Goal: Information Seeking & Learning: Learn about a topic

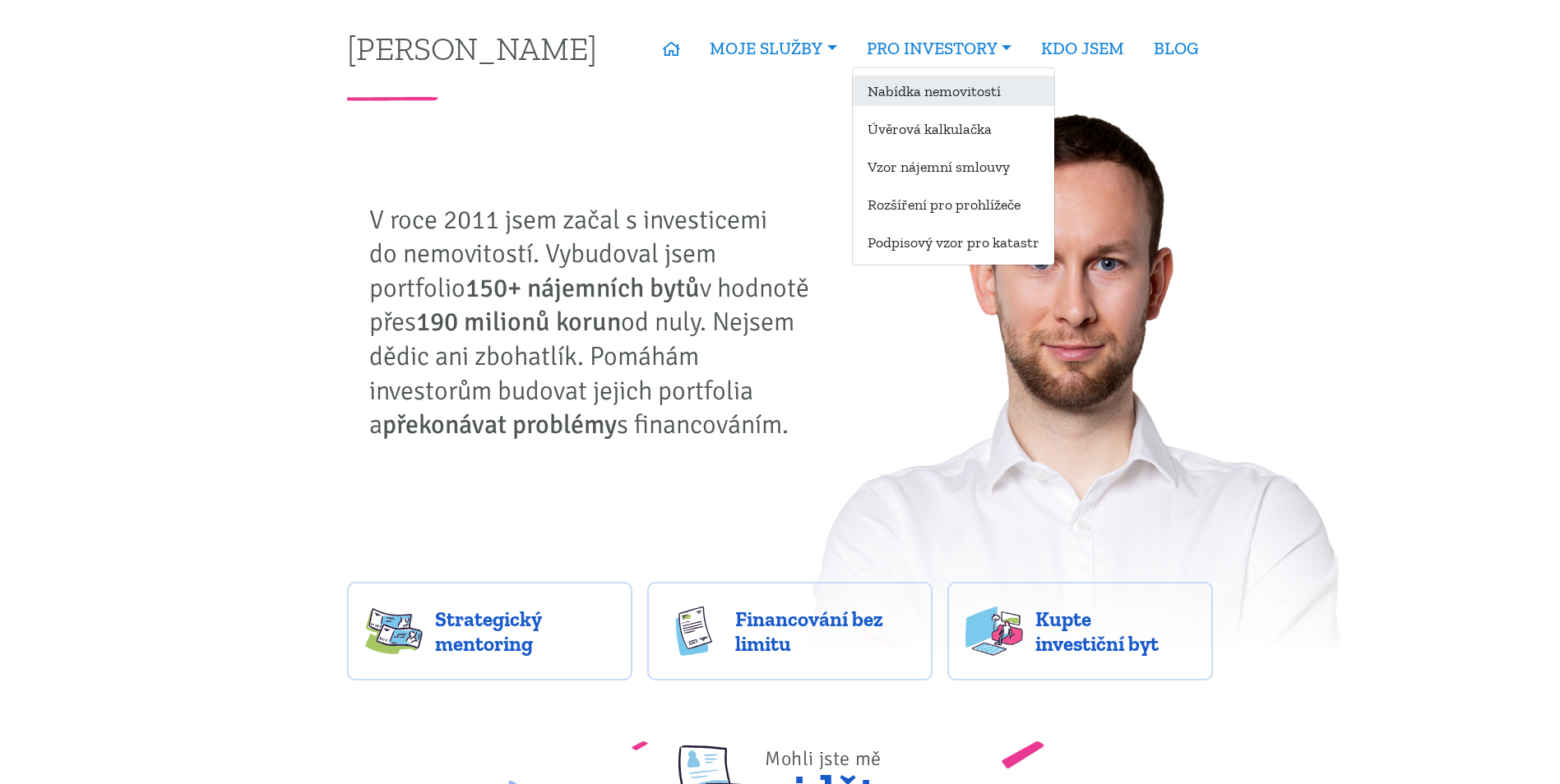
click at [944, 83] on link "Nabídka nemovitostí" at bounding box center [954, 90] width 202 height 31
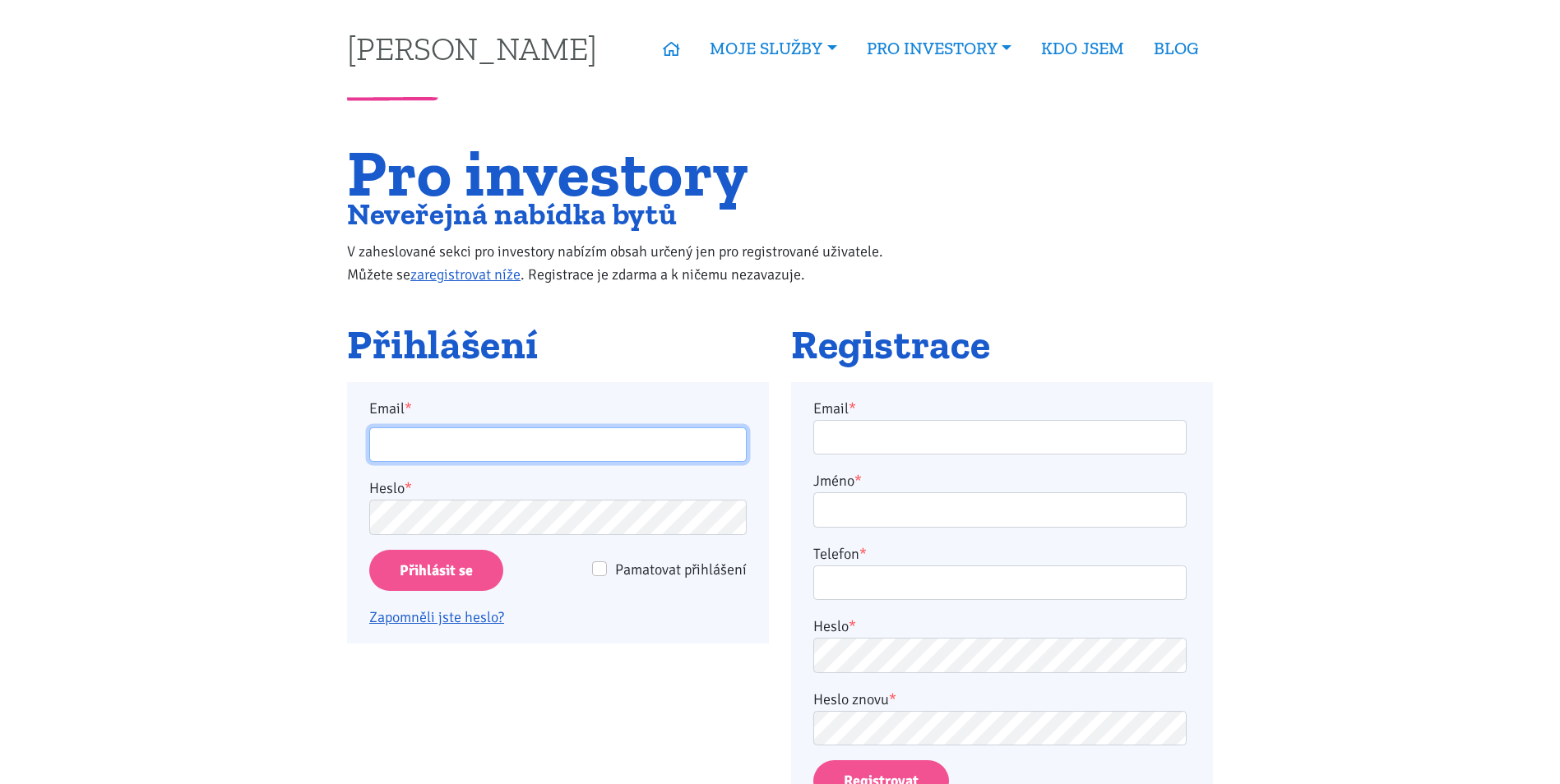
click at [495, 439] on input "Email *" at bounding box center [557, 445] width 377 height 36
type input "martinjakl88@gmail.com"
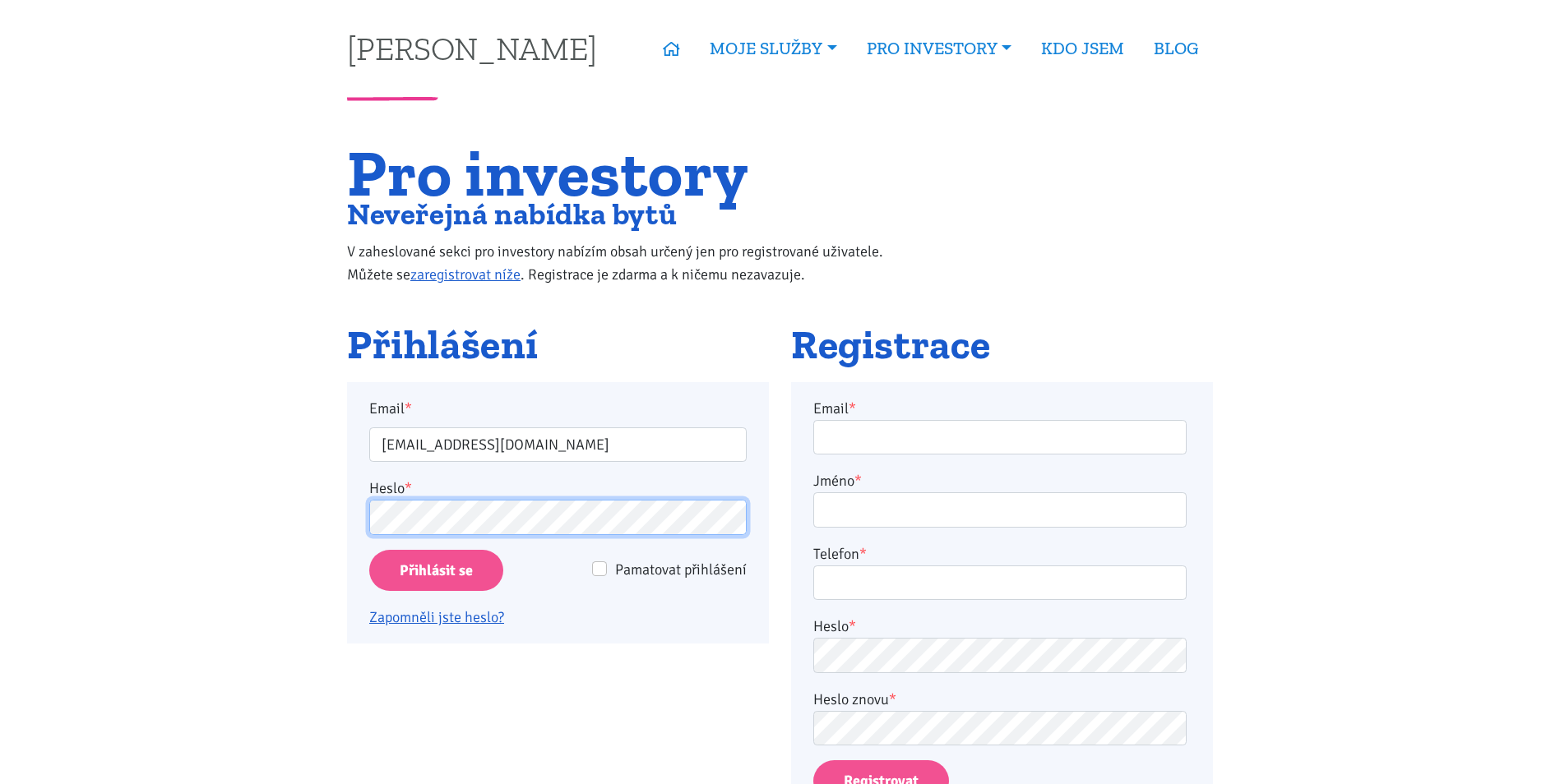
click at [369, 550] on input "Přihlásit se" at bounding box center [436, 571] width 134 height 42
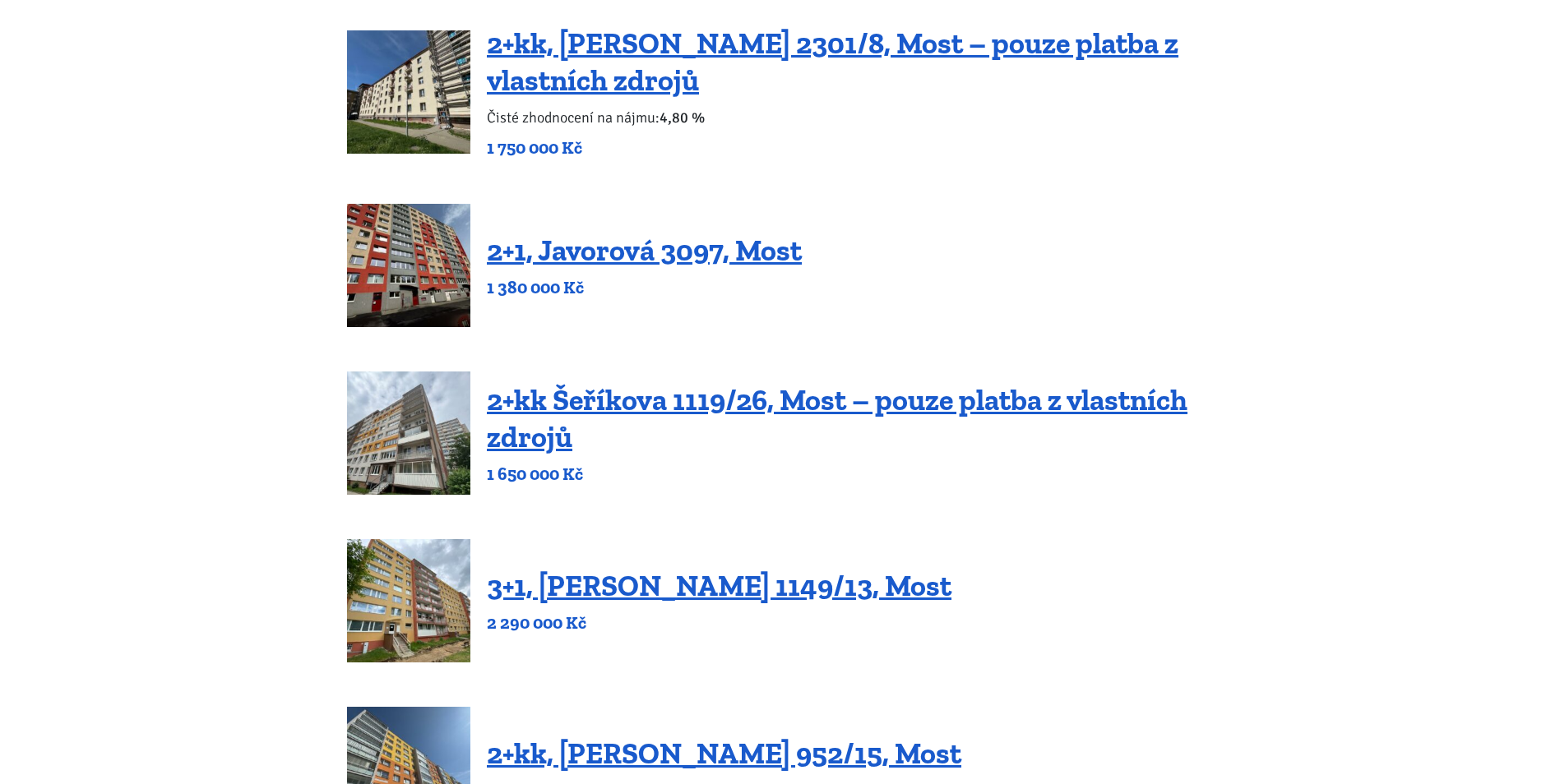
scroll to position [493, 0]
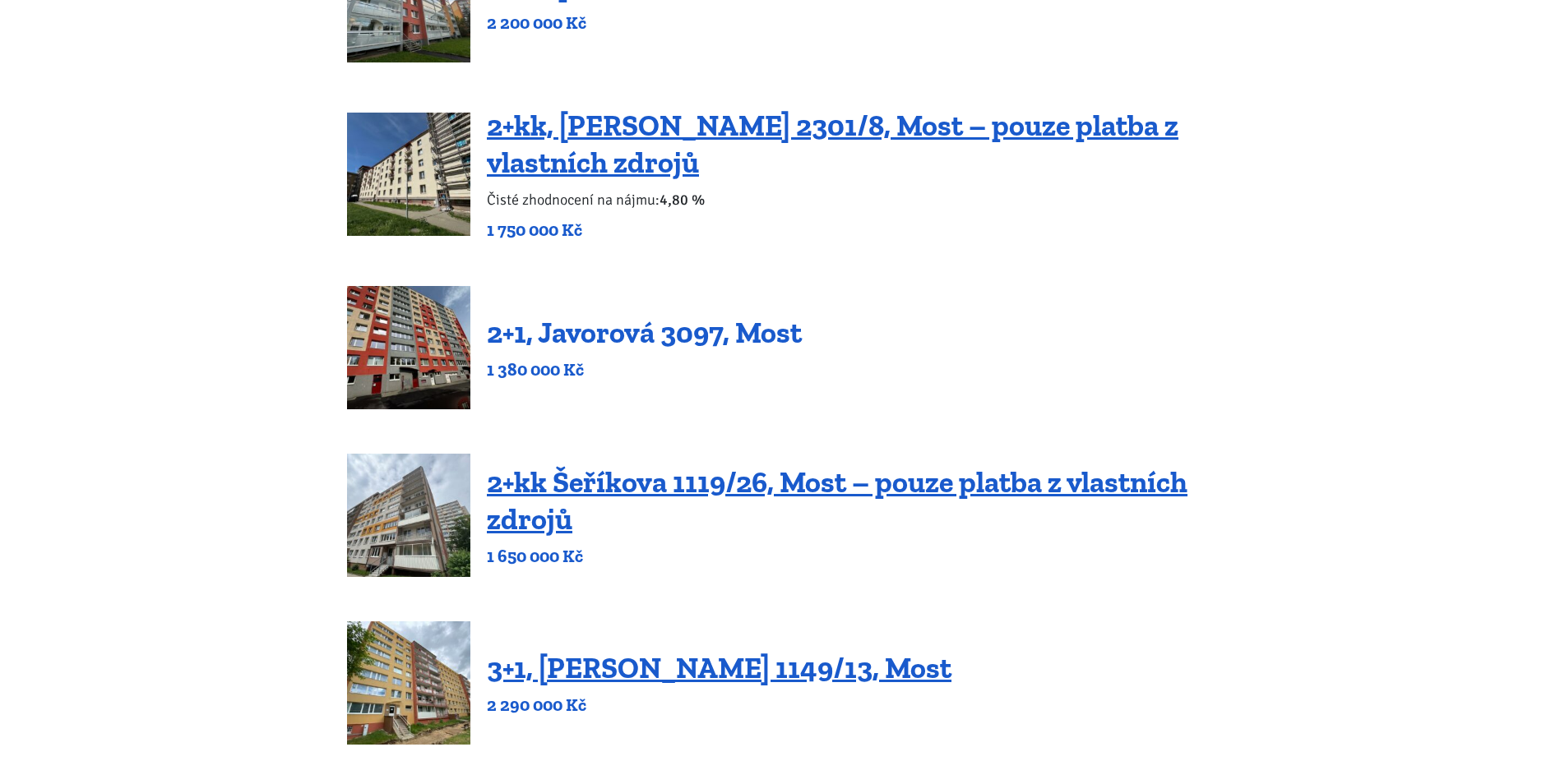
click at [647, 343] on link "2+1, Javorová 3097, Most" at bounding box center [644, 332] width 315 height 36
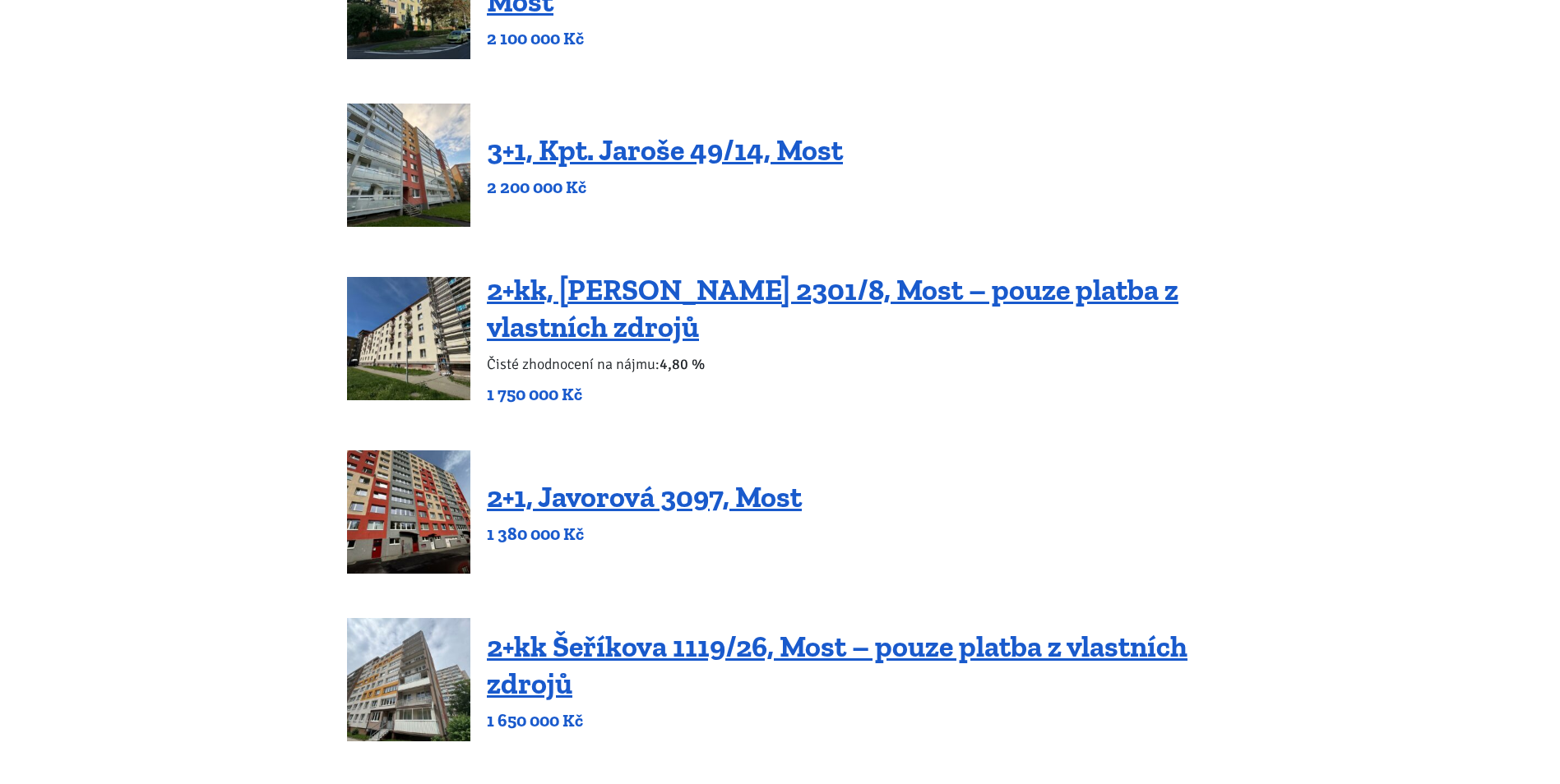
scroll to position [246, 0]
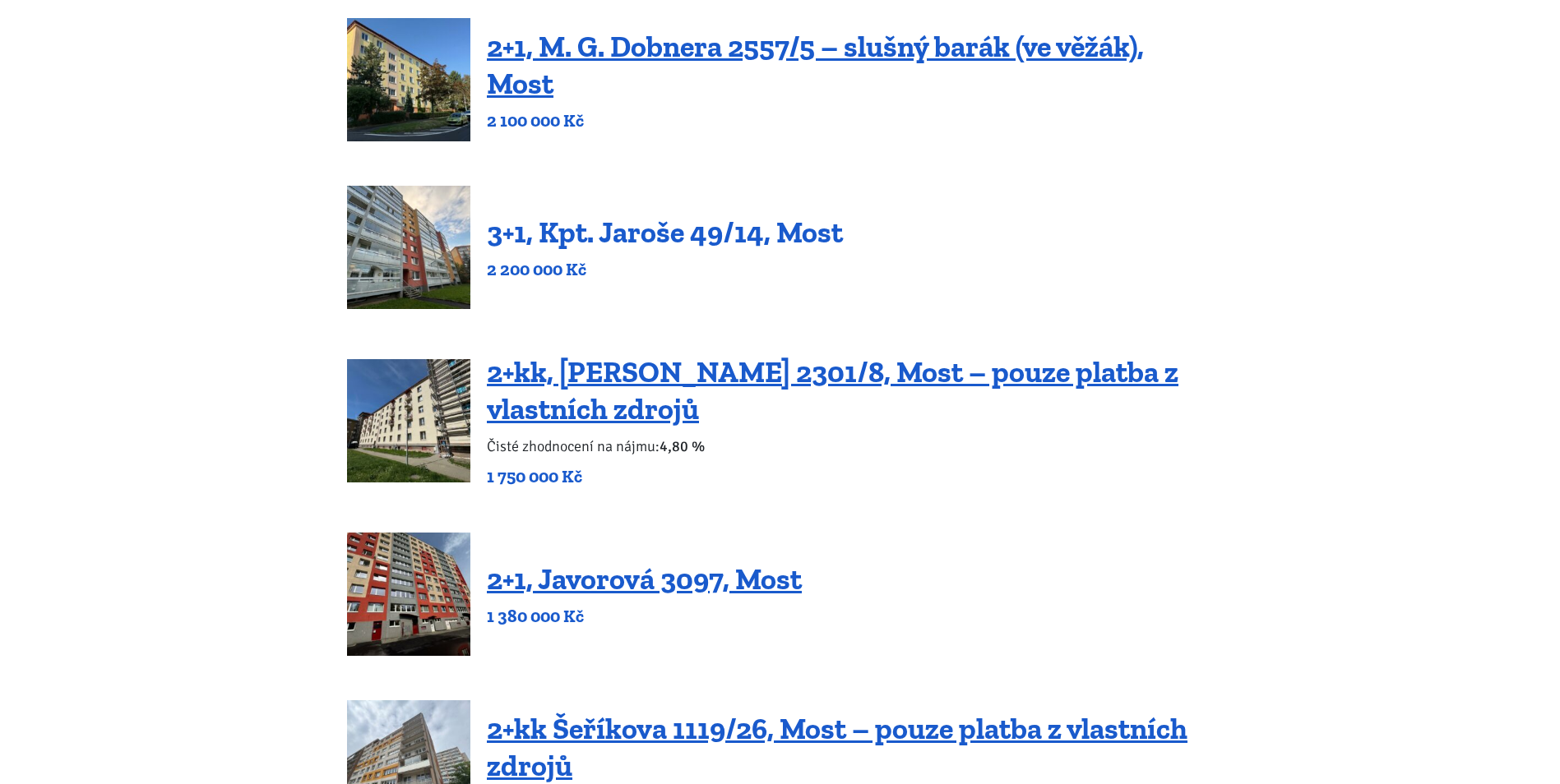
click at [597, 229] on link "3+1, Kpt. Jaroše 49/14, Most" at bounding box center [664, 232] width 356 height 36
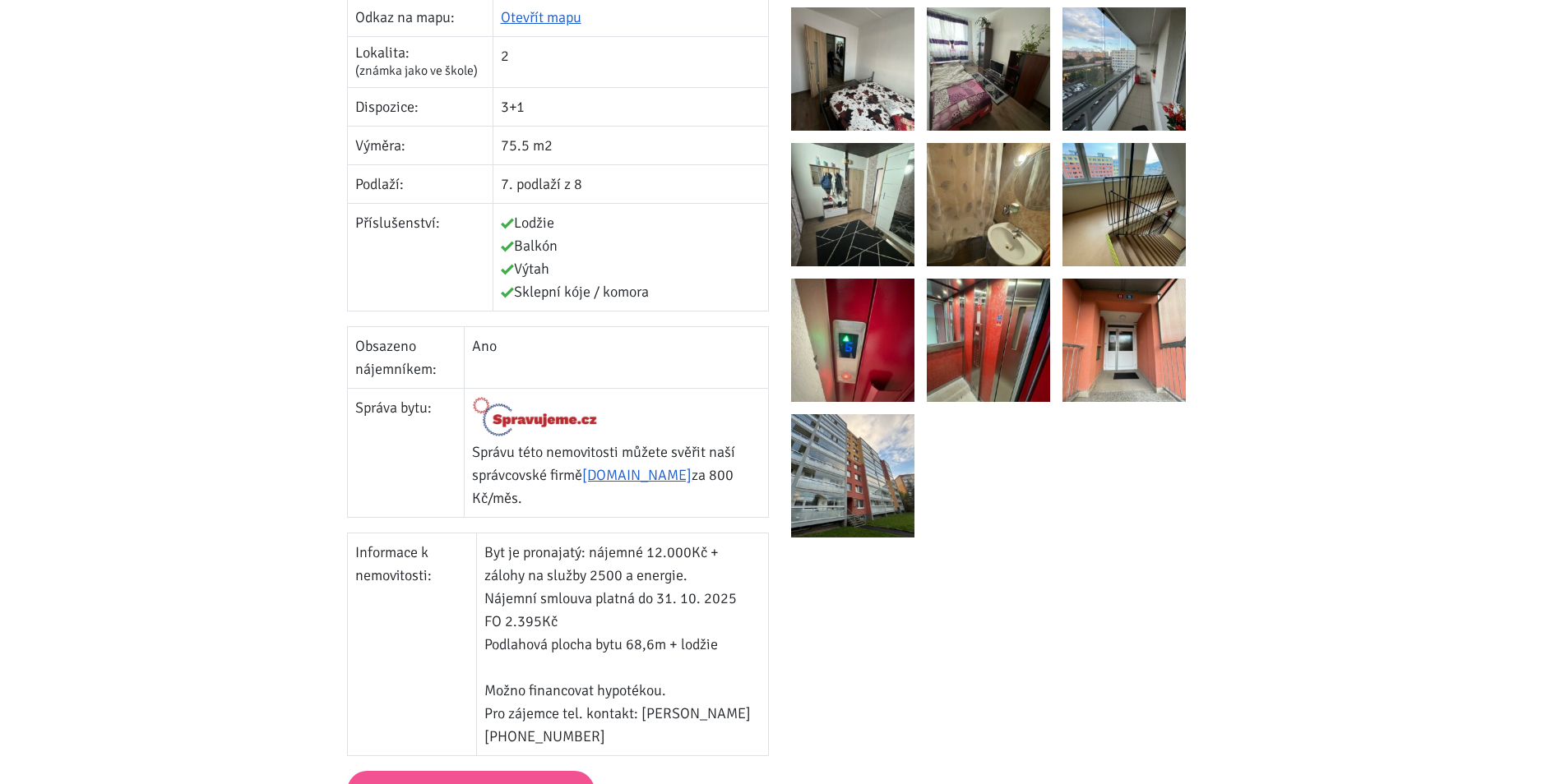
scroll to position [411, 0]
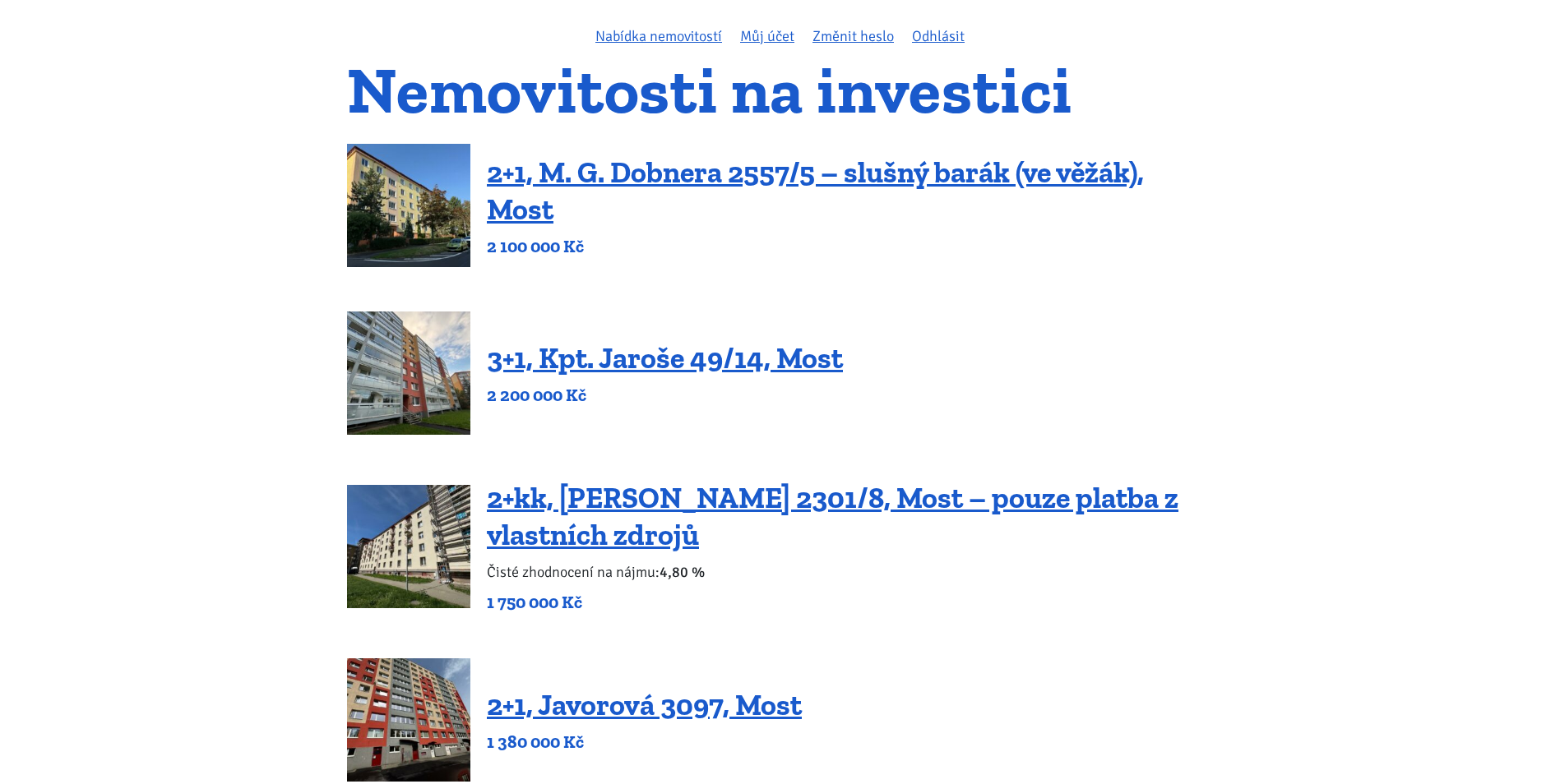
scroll to position [82, 0]
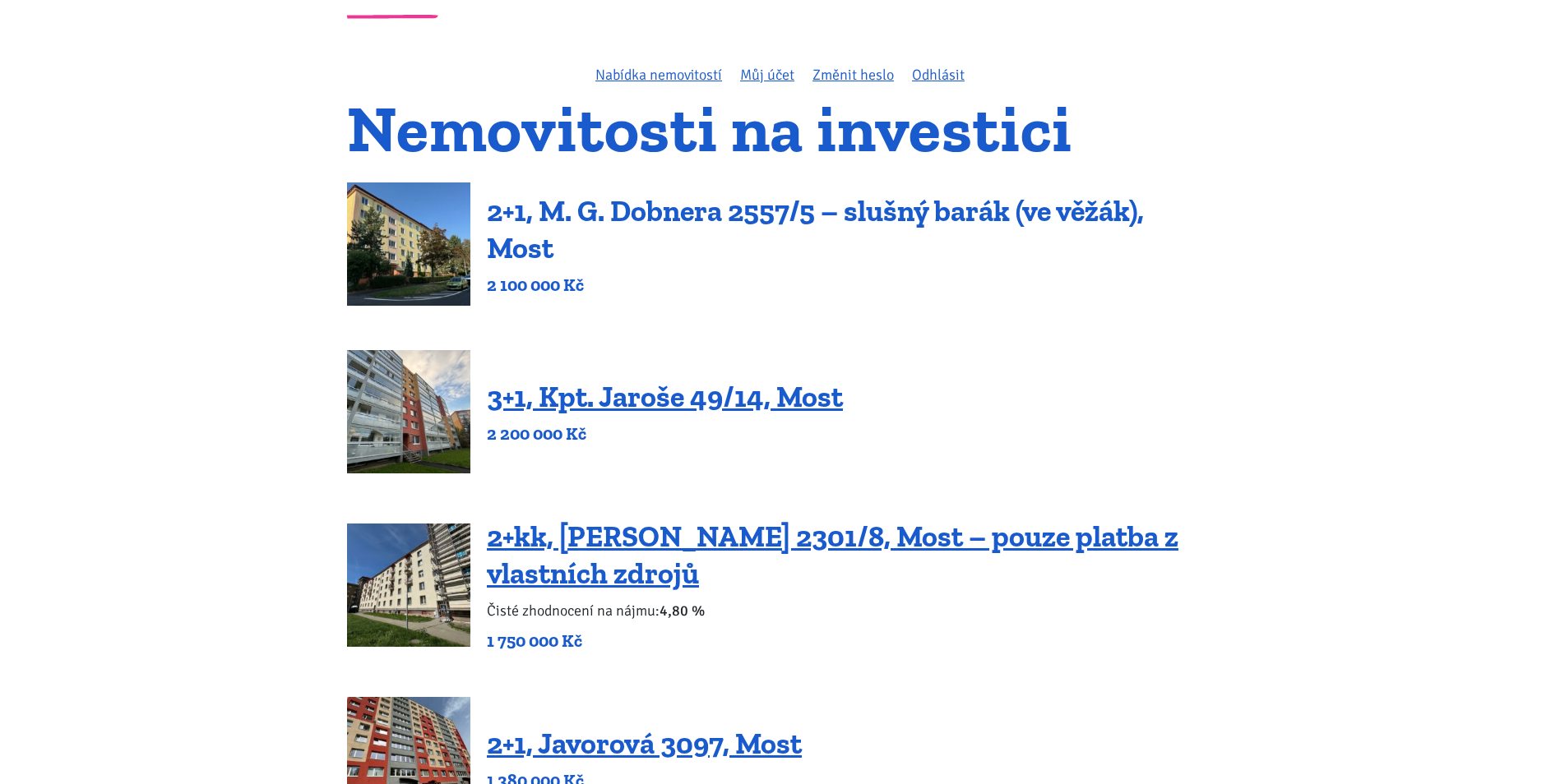
click at [547, 255] on link "2+1, M. G. Dobnera 2557/5 – slušný barák (ve věžák), Most" at bounding box center [815, 229] width 657 height 72
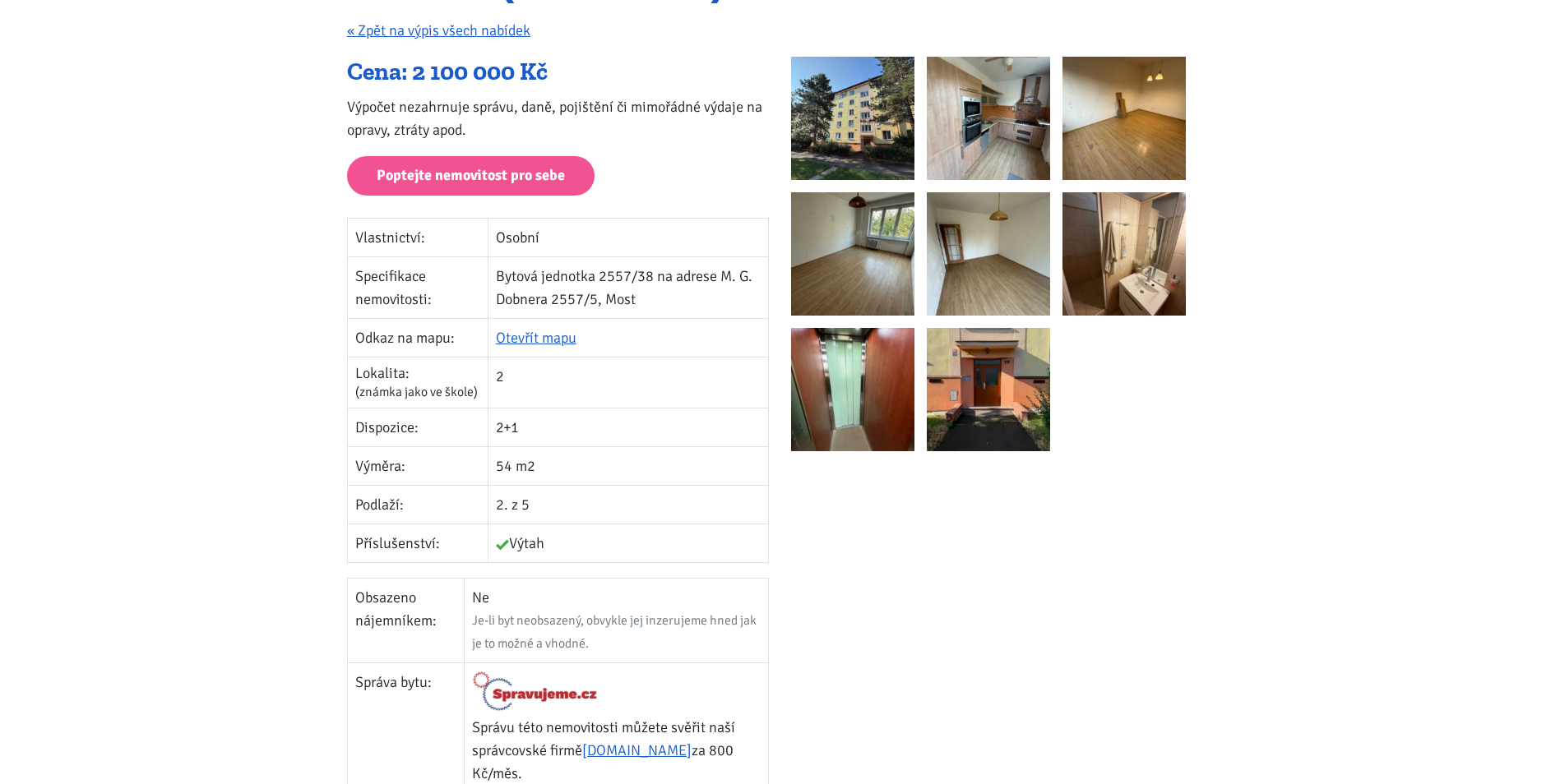
scroll to position [246, 0]
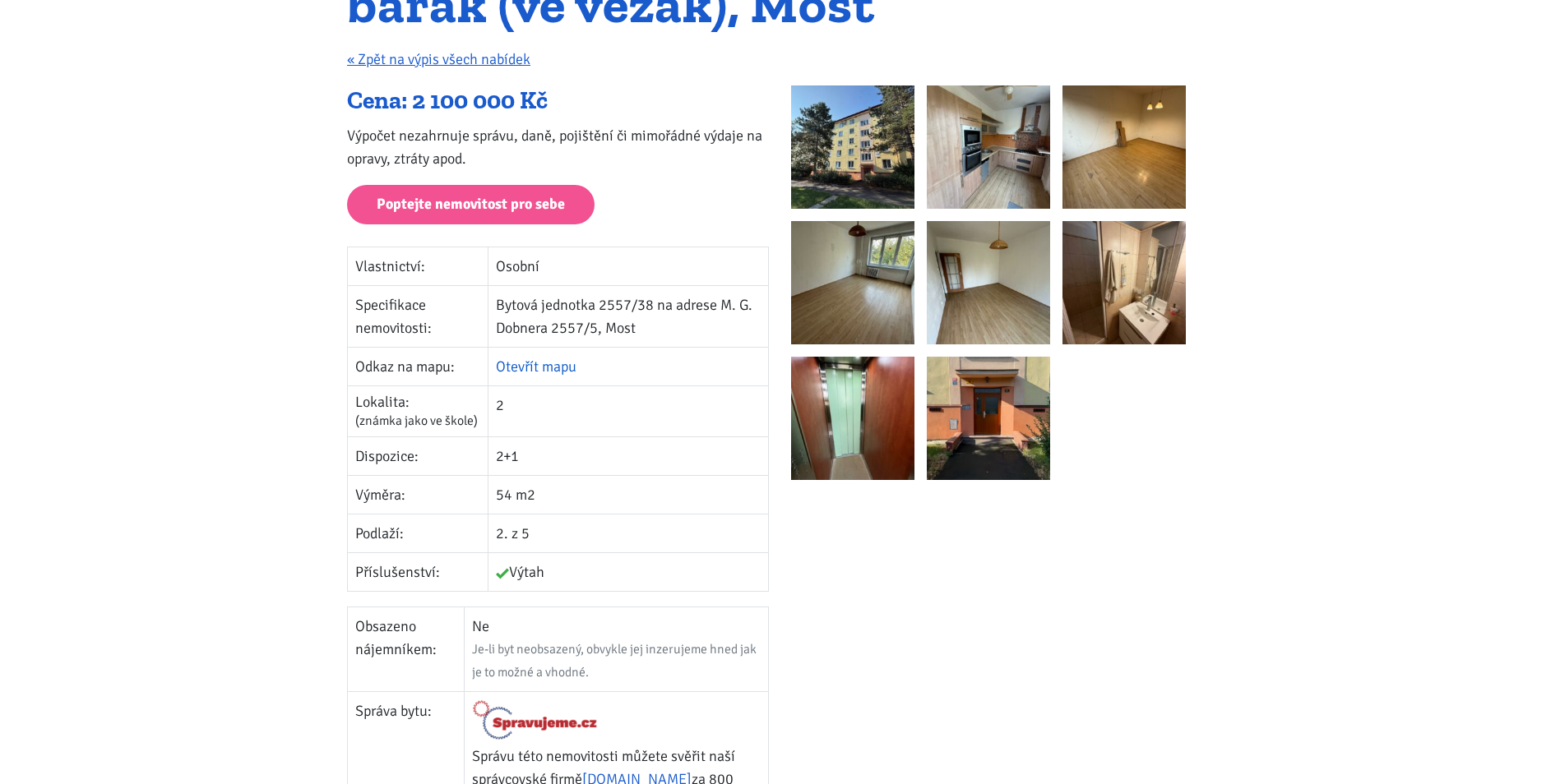
click at [535, 367] on link "Otevřít mapu" at bounding box center [535, 366] width 80 height 18
